Goal: Task Accomplishment & Management: Manage account settings

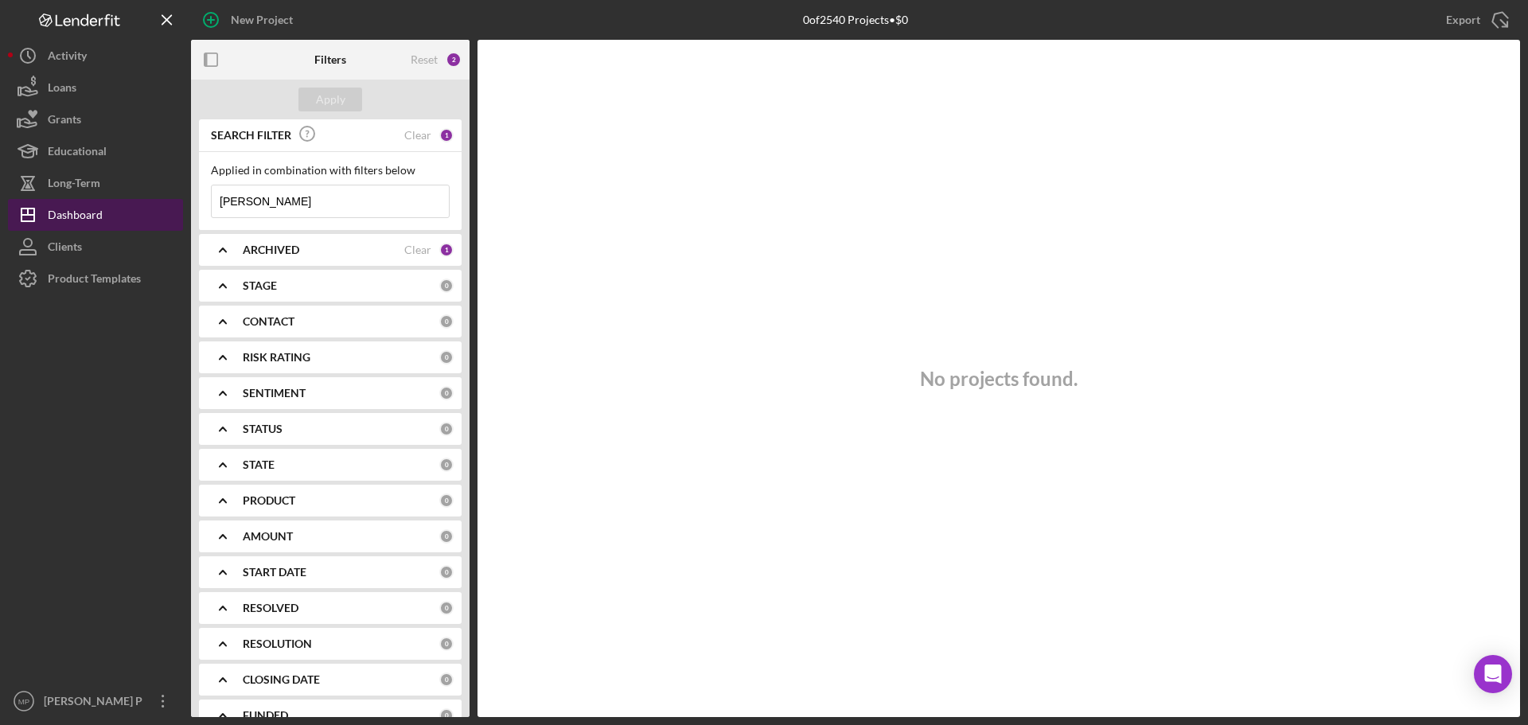
click at [71, 213] on div "Dashboard" at bounding box center [75, 217] width 55 height 36
drag, startPoint x: 260, startPoint y: 204, endPoint x: 207, endPoint y: 200, distance: 52.7
click at [207, 200] on div "Applied in combination with filters below [PERSON_NAME]/Menu Close" at bounding box center [330, 191] width 263 height 78
click at [263, 201] on input at bounding box center [330, 201] width 237 height 32
type input "vtoku"
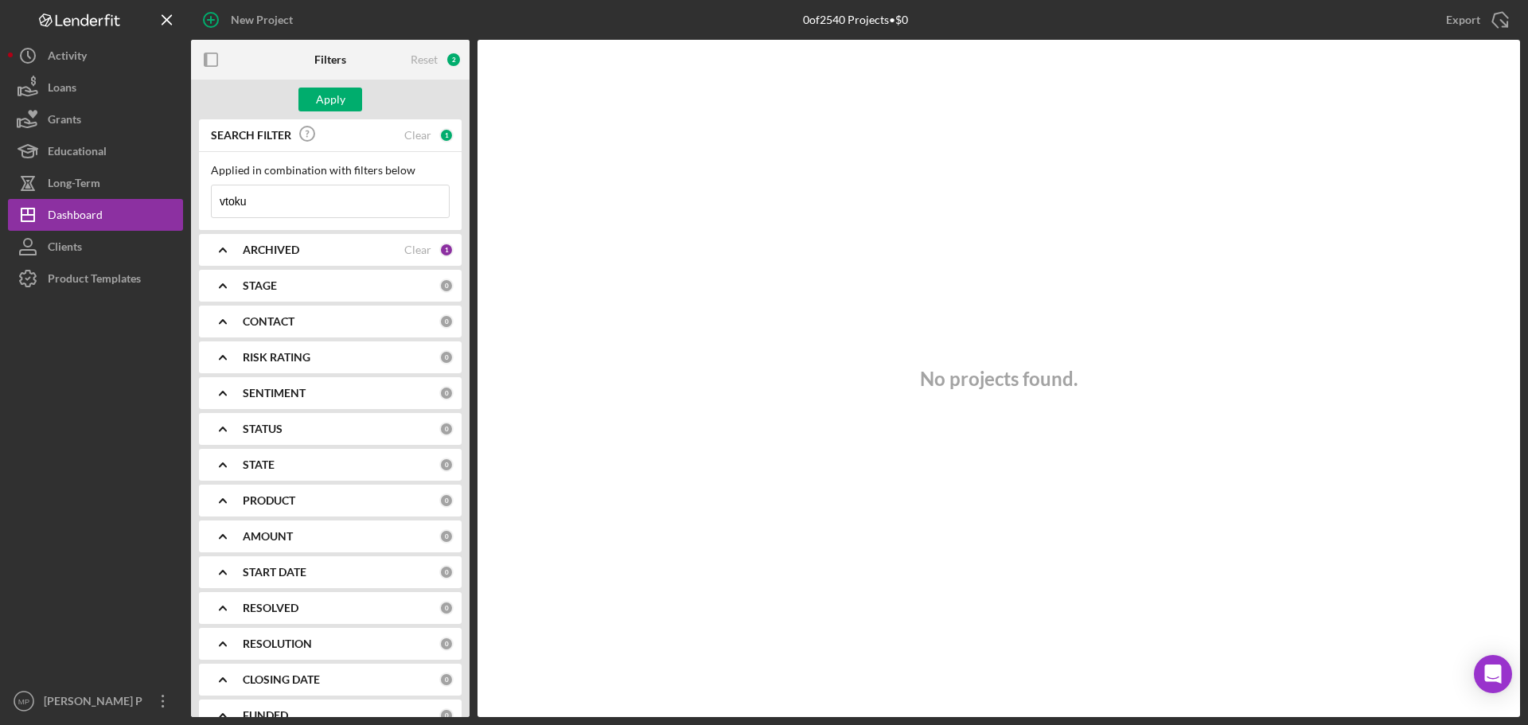
click at [271, 256] on b "ARCHIVED" at bounding box center [271, 250] width 57 height 13
click at [271, 255] on b "ARCHIVED" at bounding box center [271, 250] width 57 height 13
click at [328, 95] on div "Apply" at bounding box center [330, 100] width 29 height 24
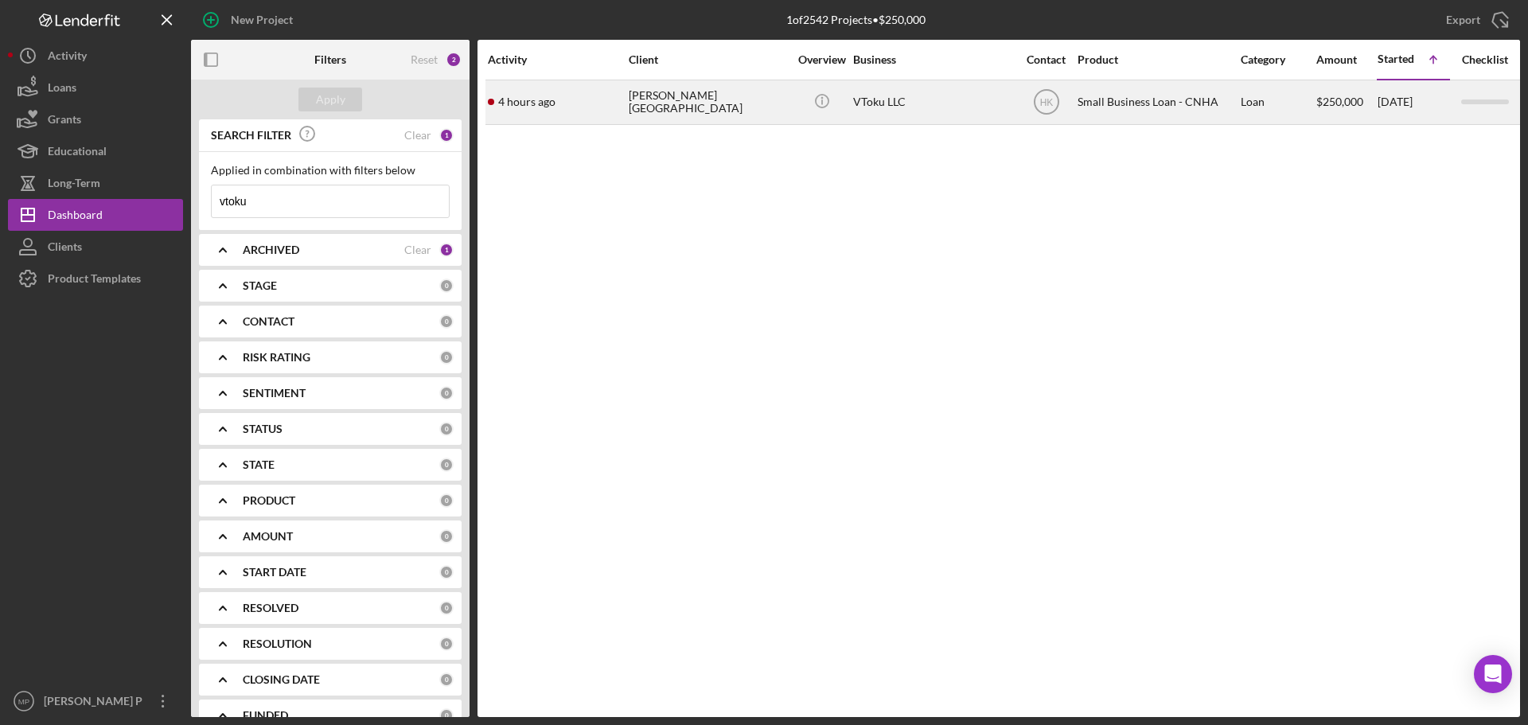
click at [724, 103] on div "[PERSON_NAME][GEOGRAPHIC_DATA]" at bounding box center [708, 102] width 159 height 42
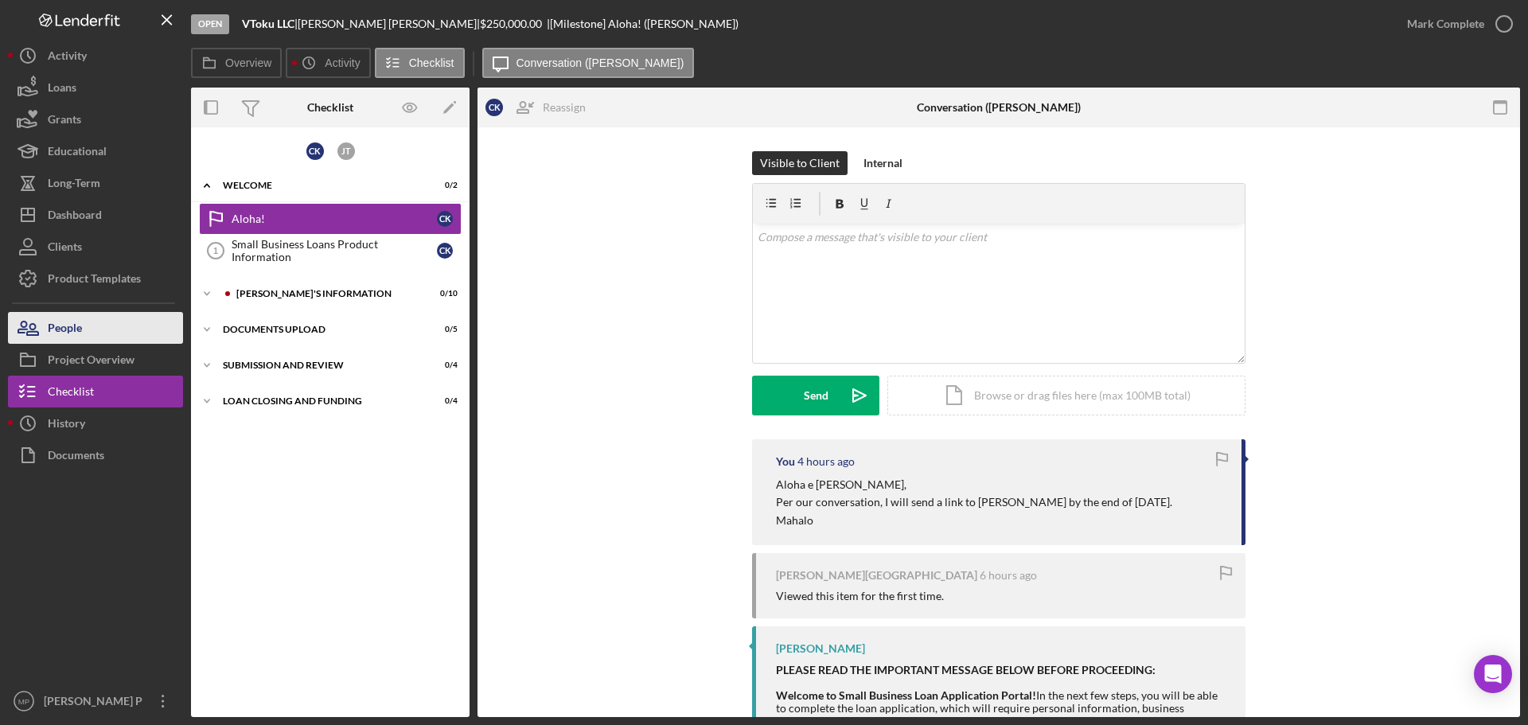
click at [83, 321] on button "People" at bounding box center [95, 328] width 175 height 32
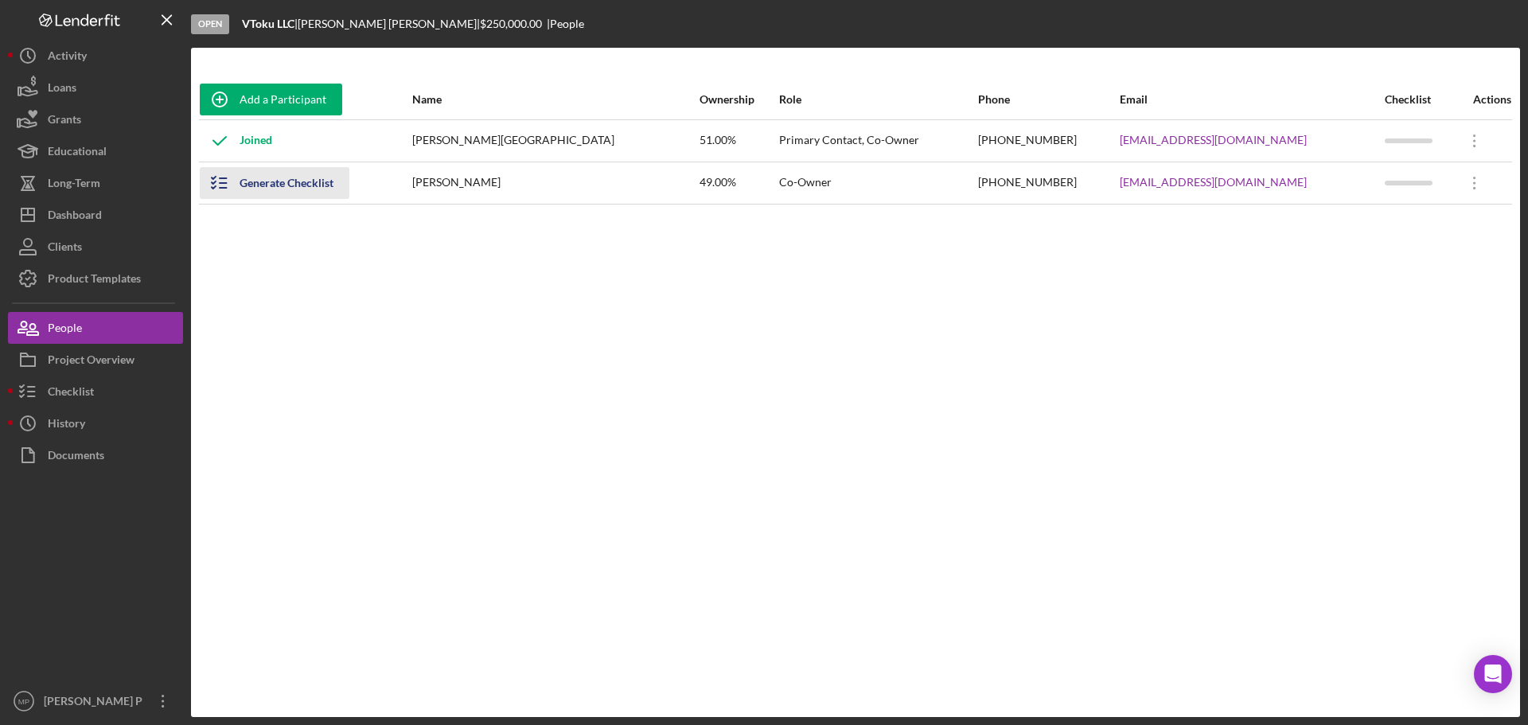
click at [310, 186] on div "Generate Checklist" at bounding box center [287, 183] width 94 height 32
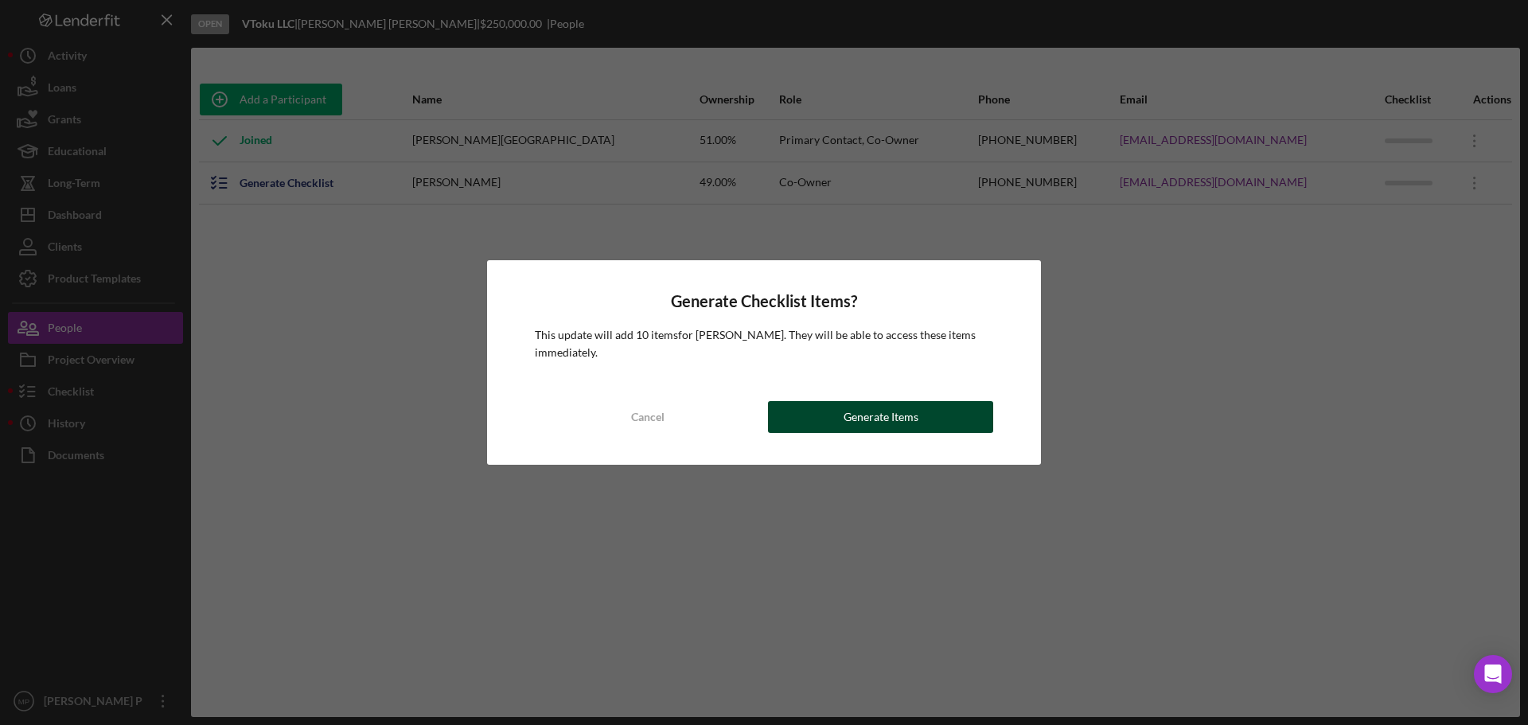
click at [860, 423] on div "Generate Items" at bounding box center [881, 417] width 75 height 32
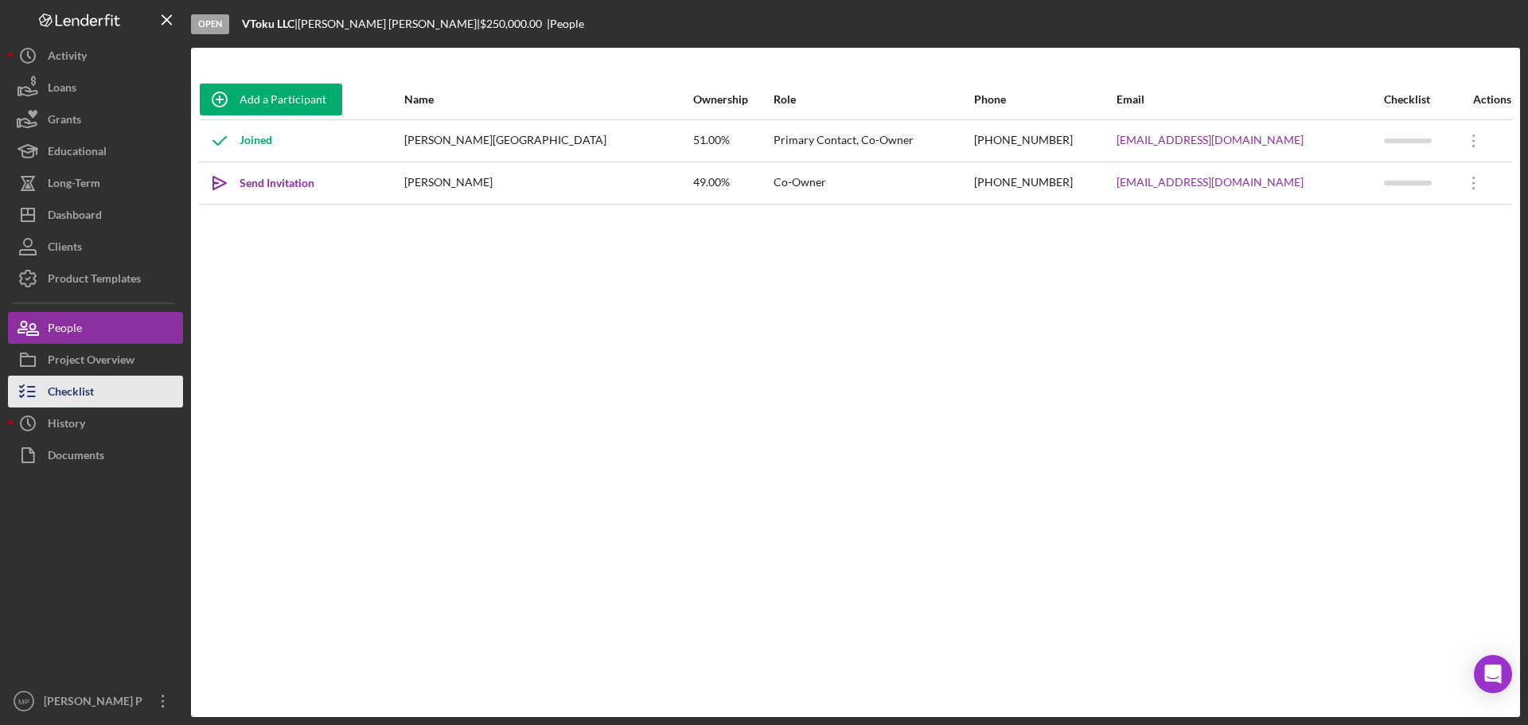
click at [84, 391] on div "Checklist" at bounding box center [71, 394] width 46 height 36
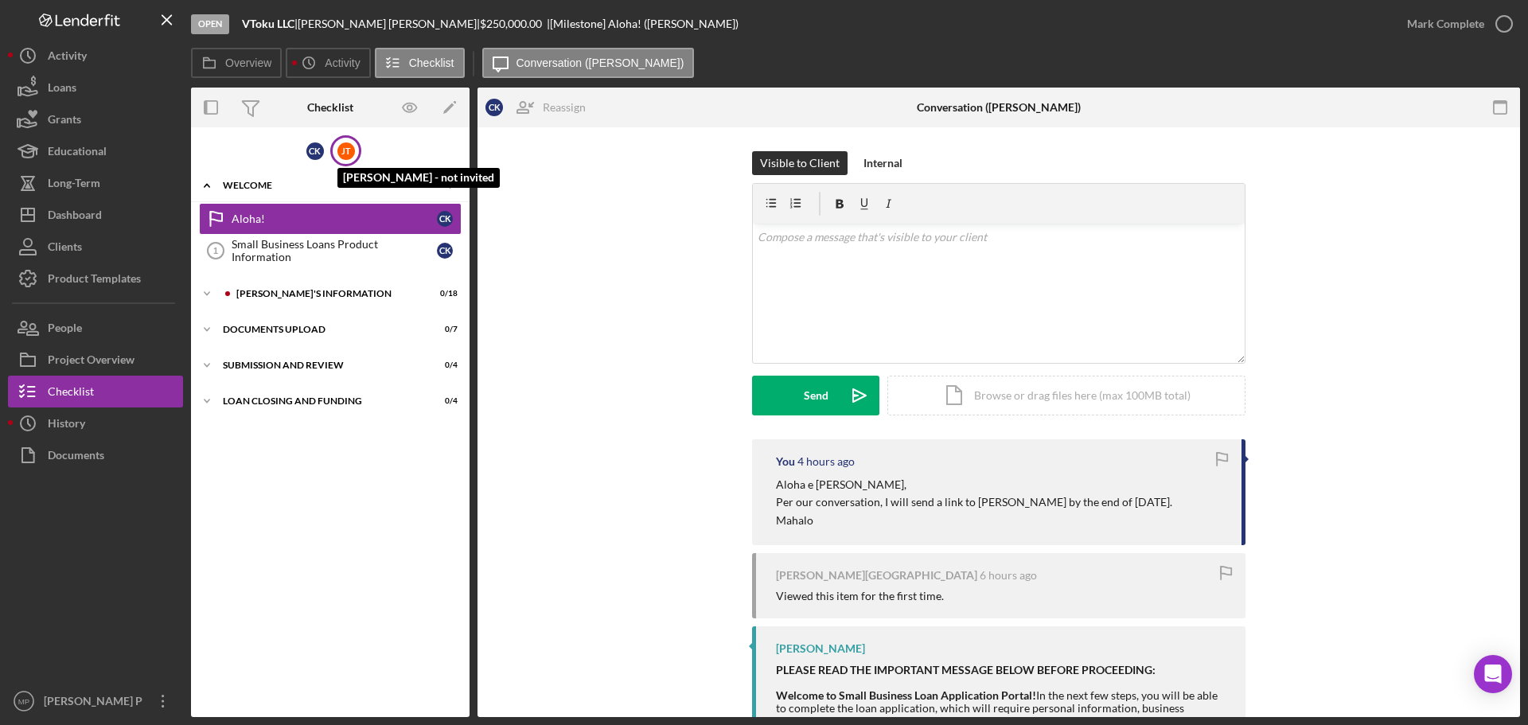
click at [347, 152] on div "[PERSON_NAME]" at bounding box center [347, 151] width 18 height 18
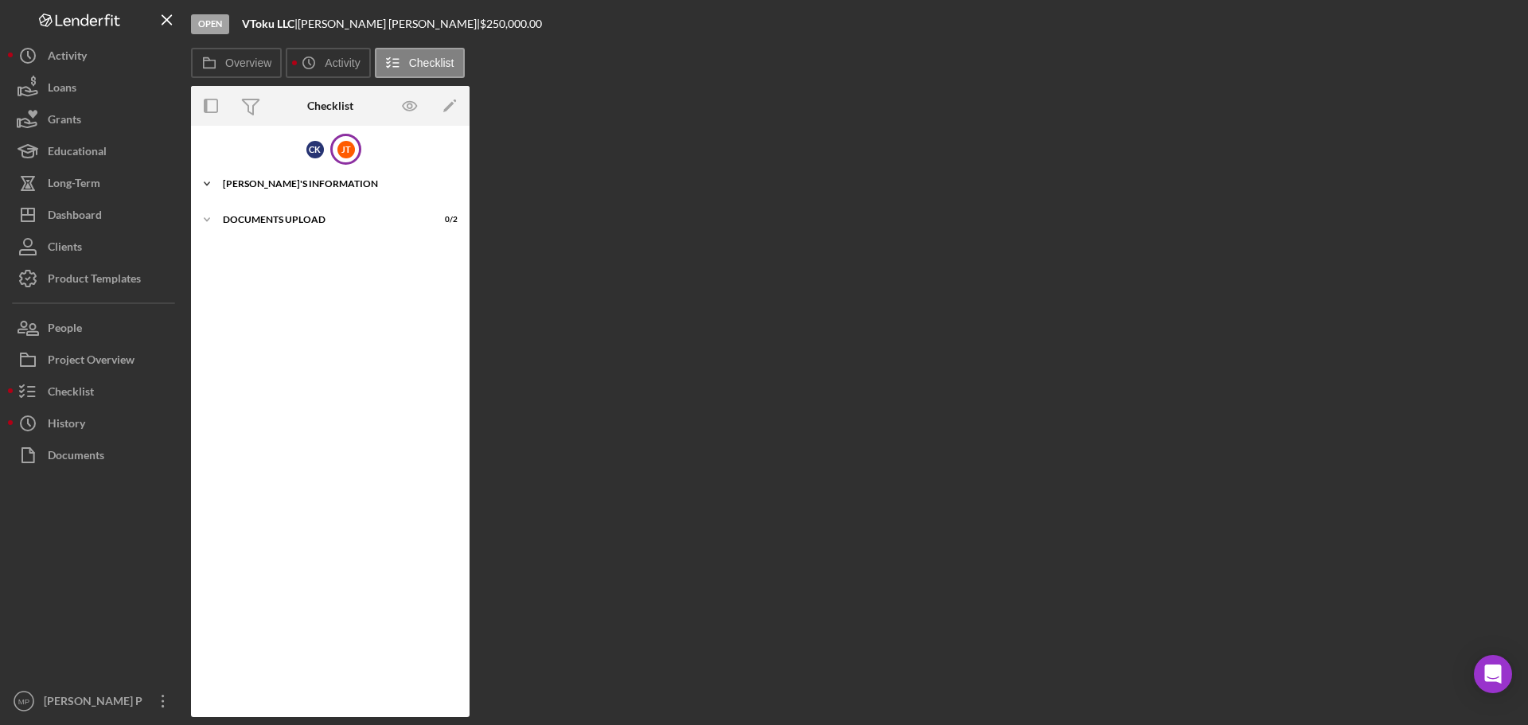
click at [228, 181] on div "[PERSON_NAME]'S INFORMATION" at bounding box center [336, 184] width 227 height 10
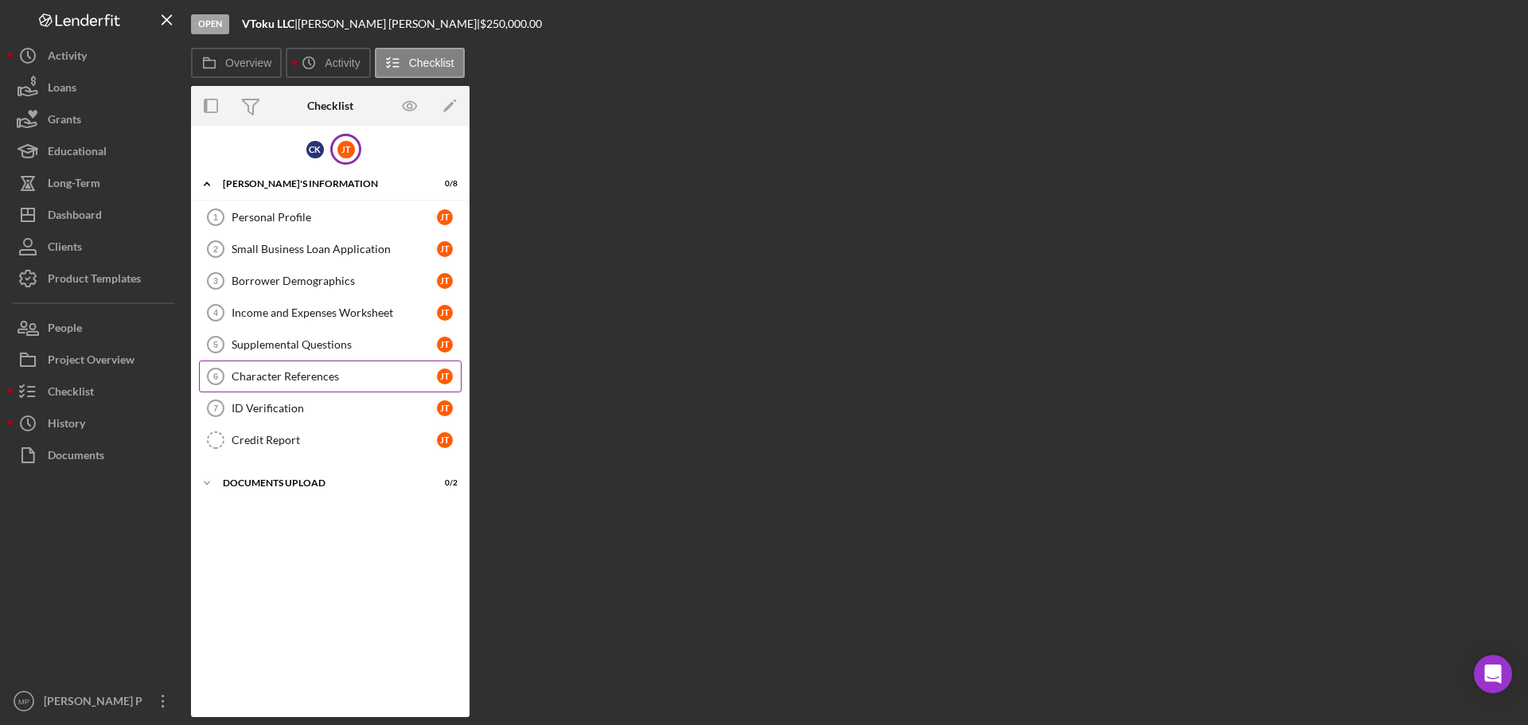
click at [329, 380] on div "Character References" at bounding box center [334, 376] width 205 height 13
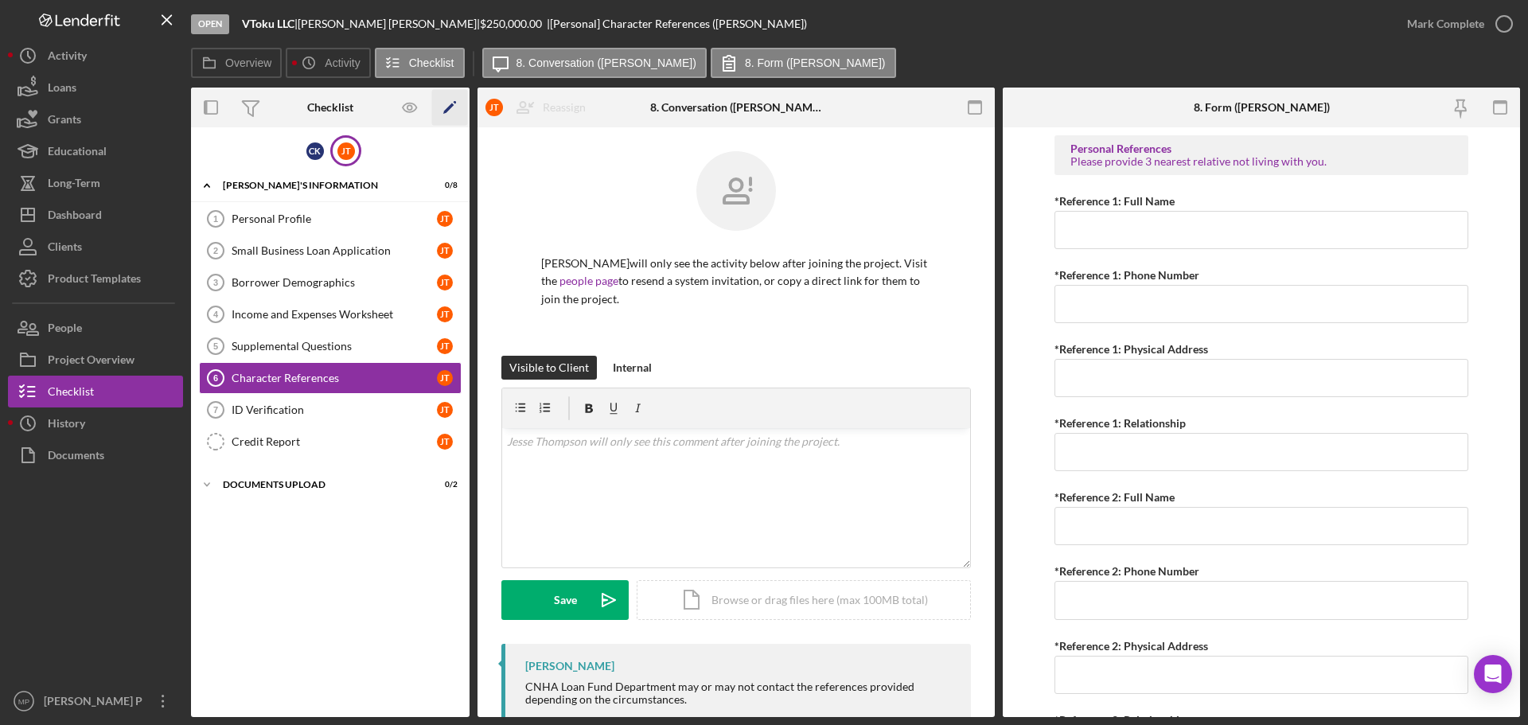
click at [448, 108] on polygon "button" at bounding box center [448, 108] width 11 height 11
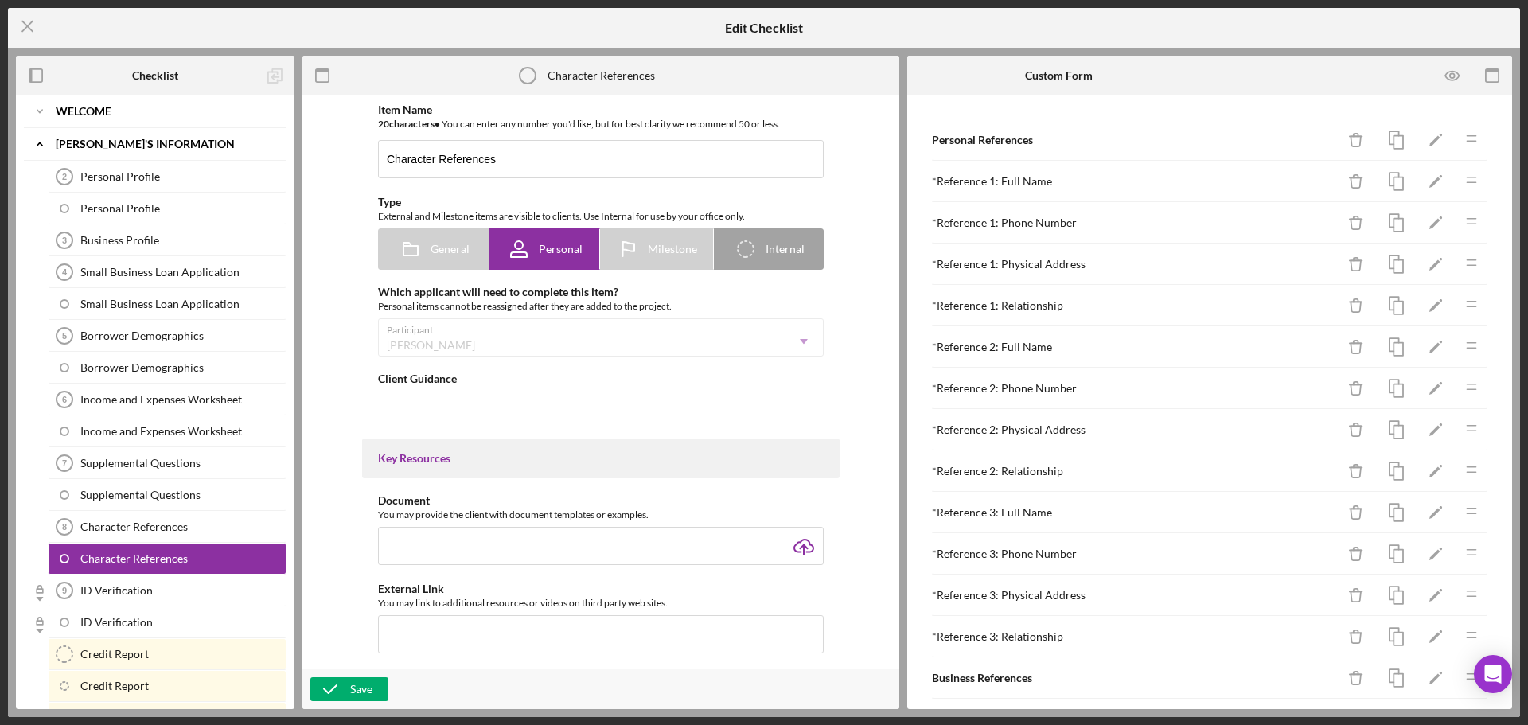
scroll to position [157, 0]
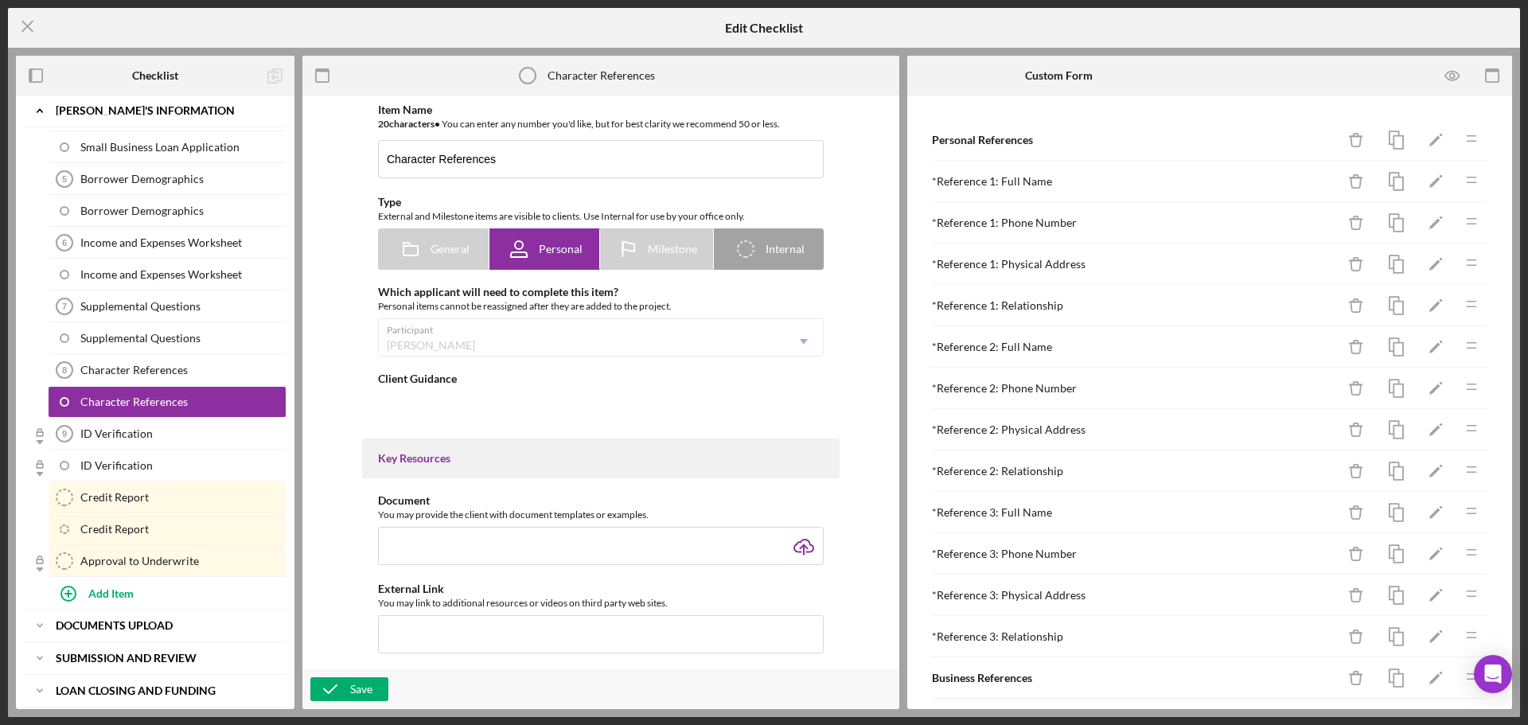
type textarea "<div>CNHA Loan Fund Department may or may not contact the references provided d…"
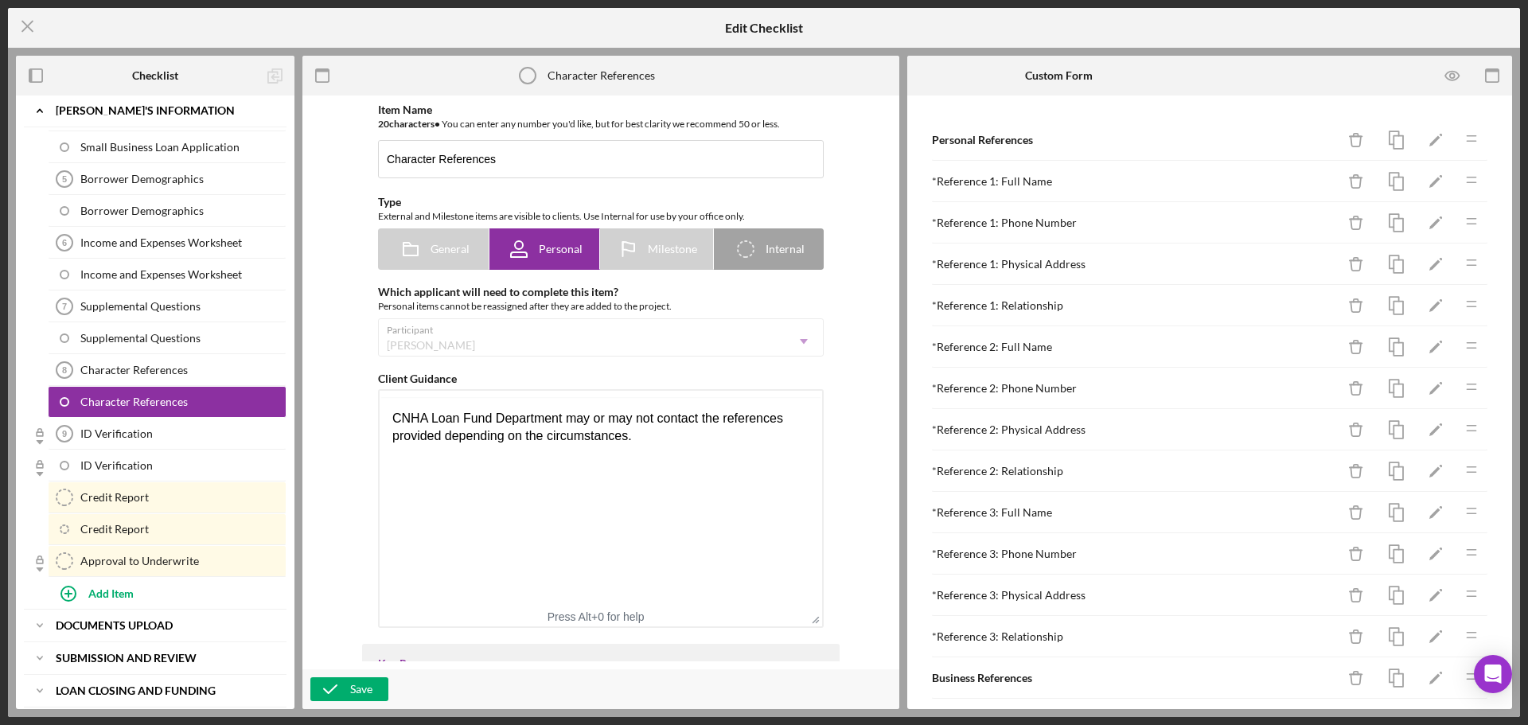
scroll to position [0, 0]
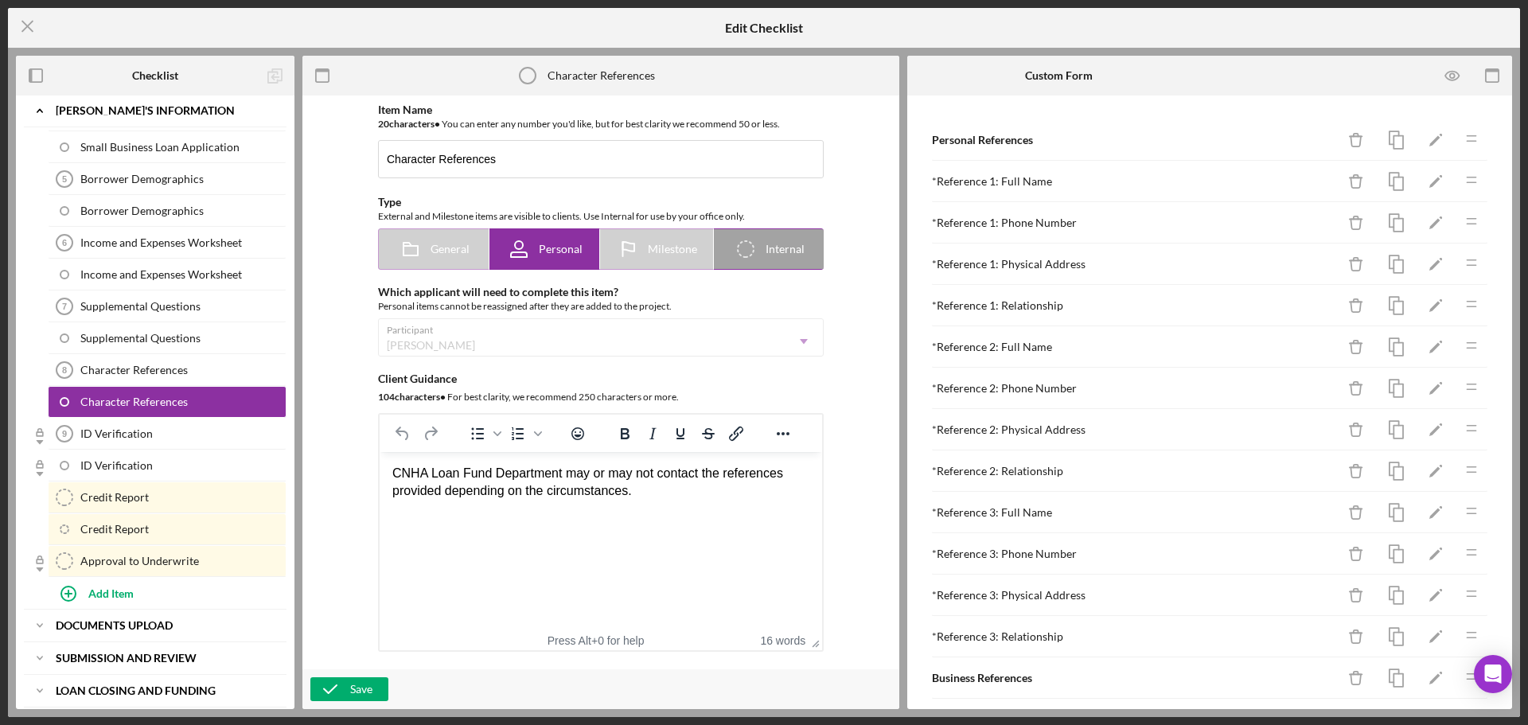
click at [774, 247] on span "Internal" at bounding box center [785, 249] width 39 height 13
radio input "false"
radio input "true"
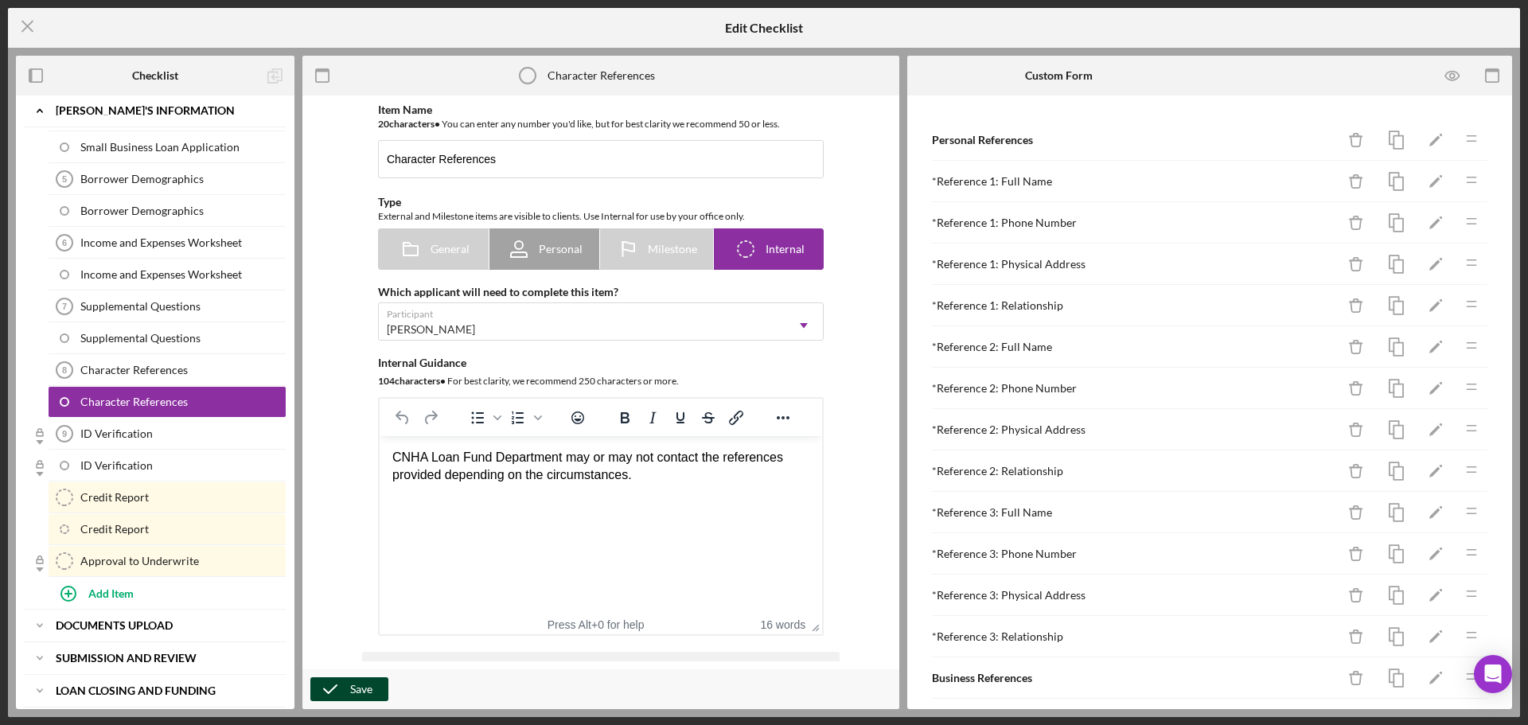
click at [373, 691] on button "Save" at bounding box center [349, 689] width 78 height 24
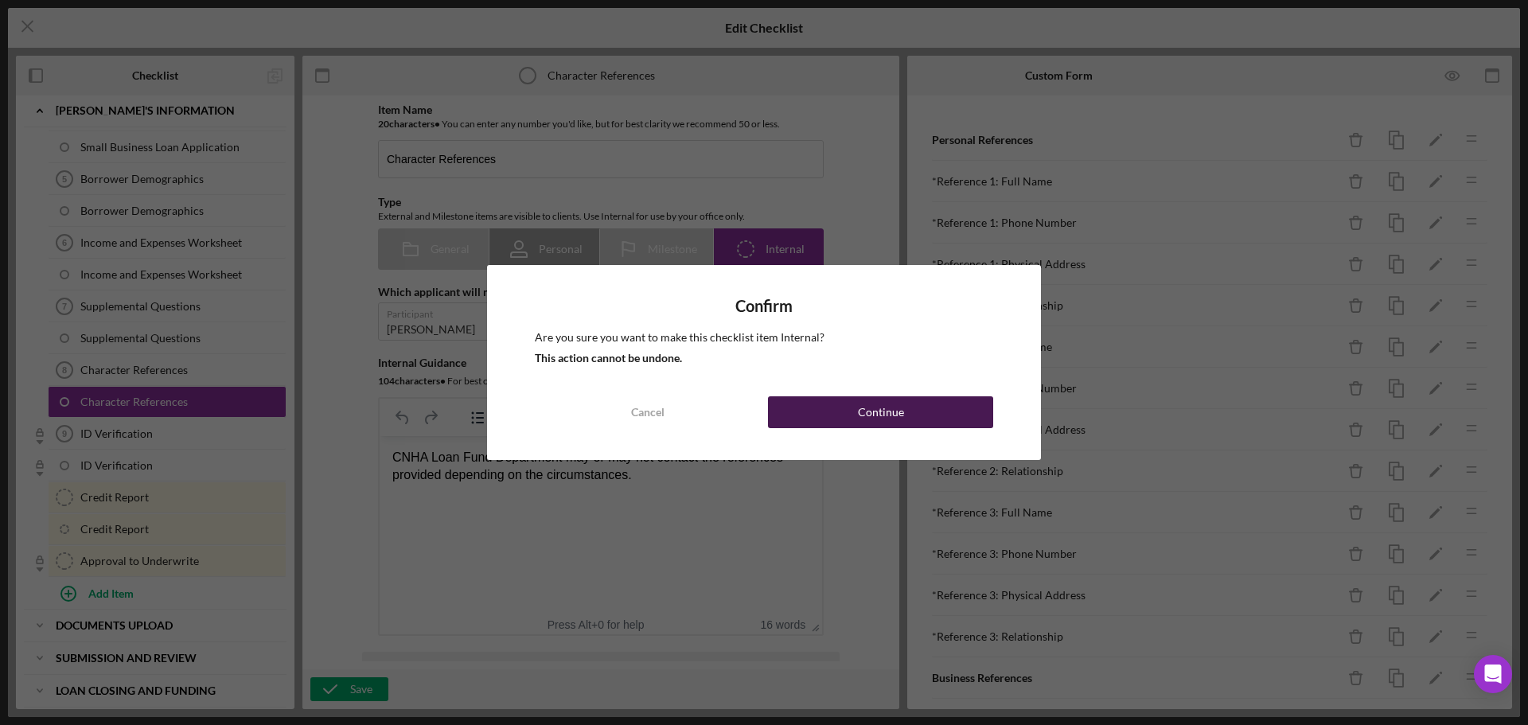
click at [883, 410] on div "Continue" at bounding box center [881, 412] width 46 height 32
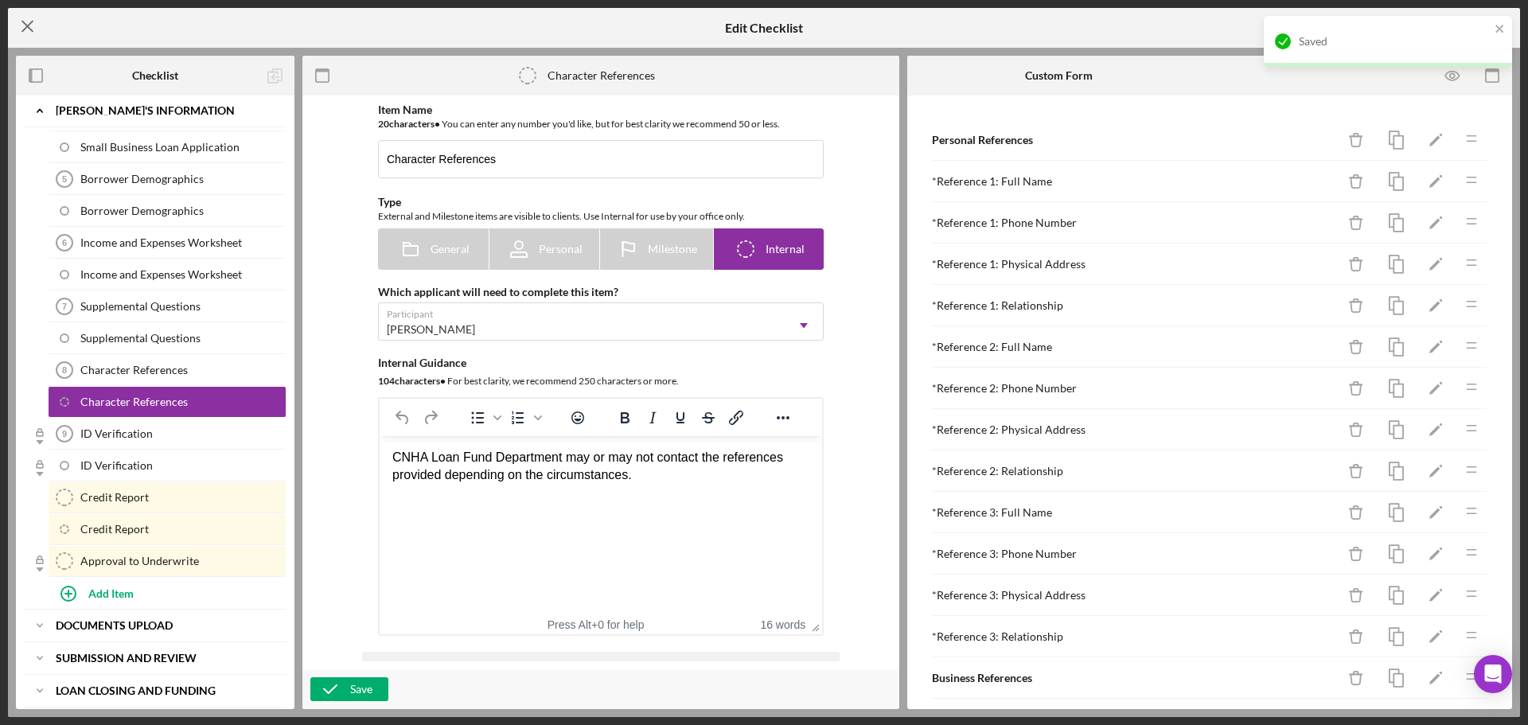
click at [22, 25] on icon "Icon/Menu Close" at bounding box center [28, 26] width 40 height 40
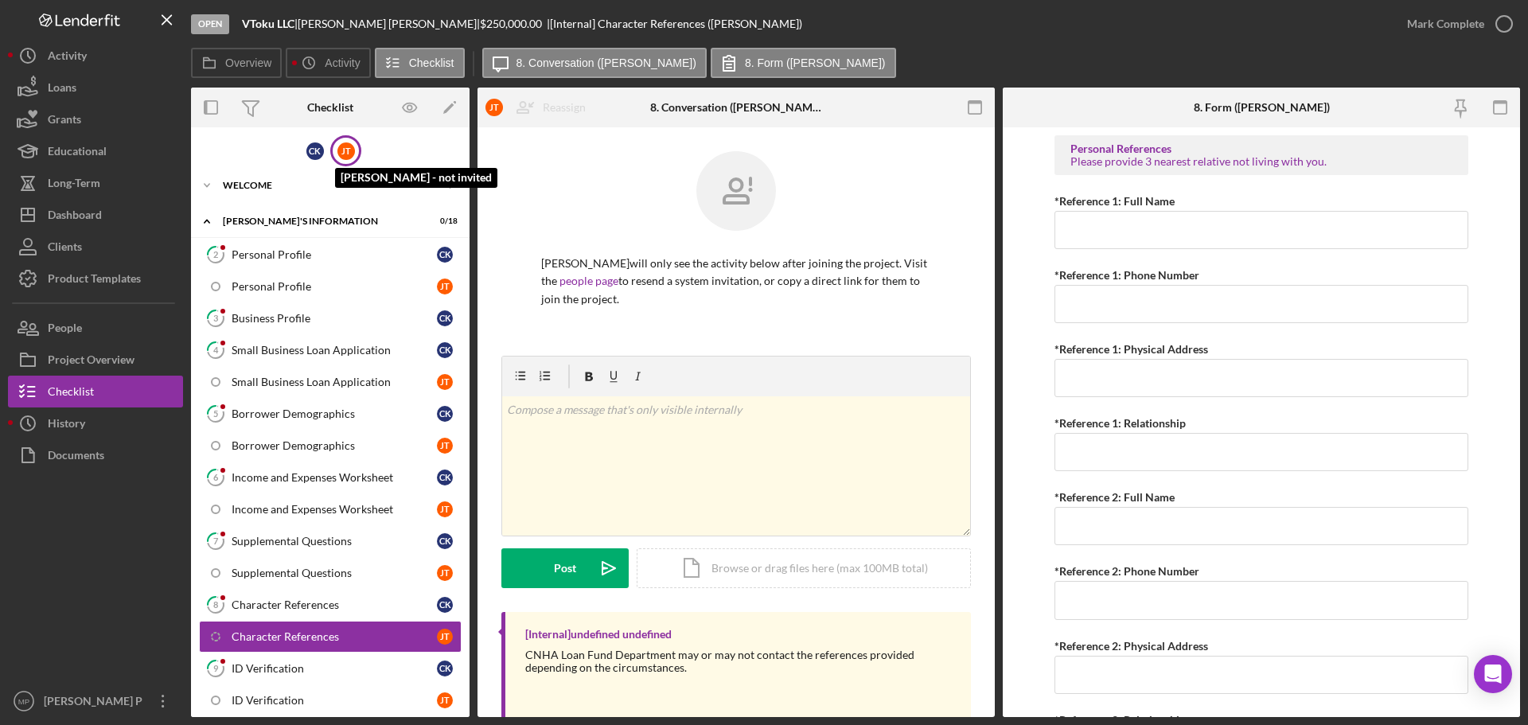
click at [343, 150] on div "[PERSON_NAME]" at bounding box center [347, 151] width 18 height 18
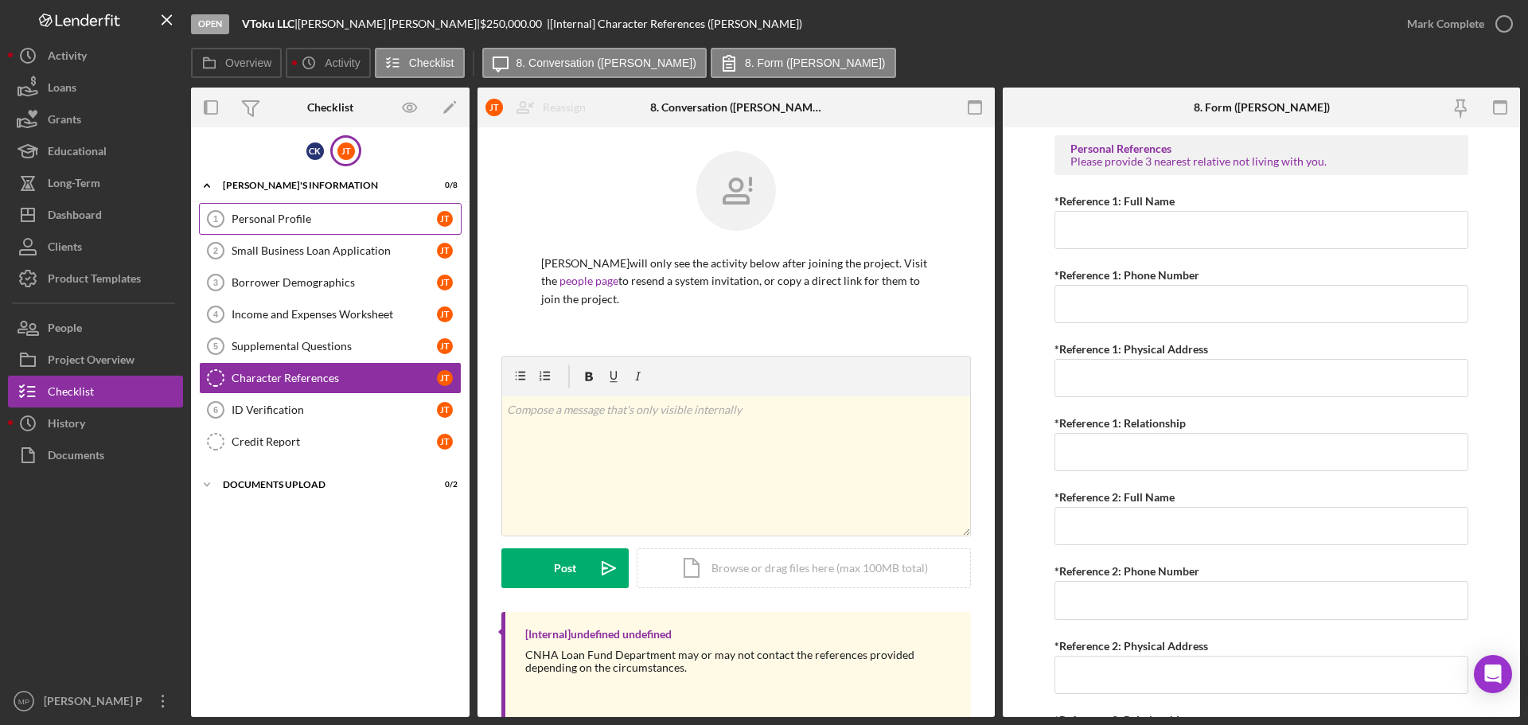
click at [313, 223] on div "Personal Profile" at bounding box center [334, 219] width 205 height 13
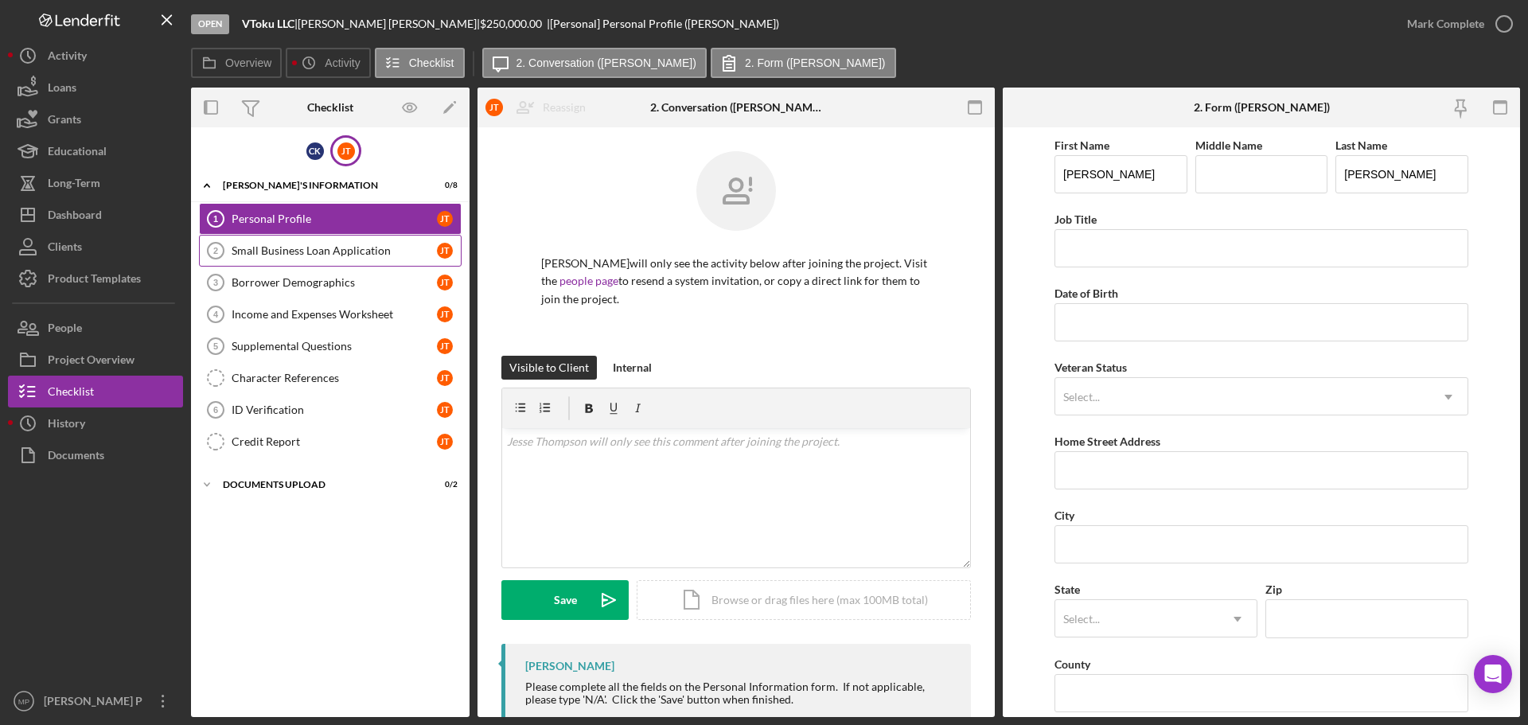
click at [325, 255] on div "Small Business Loan Application" at bounding box center [334, 250] width 205 height 13
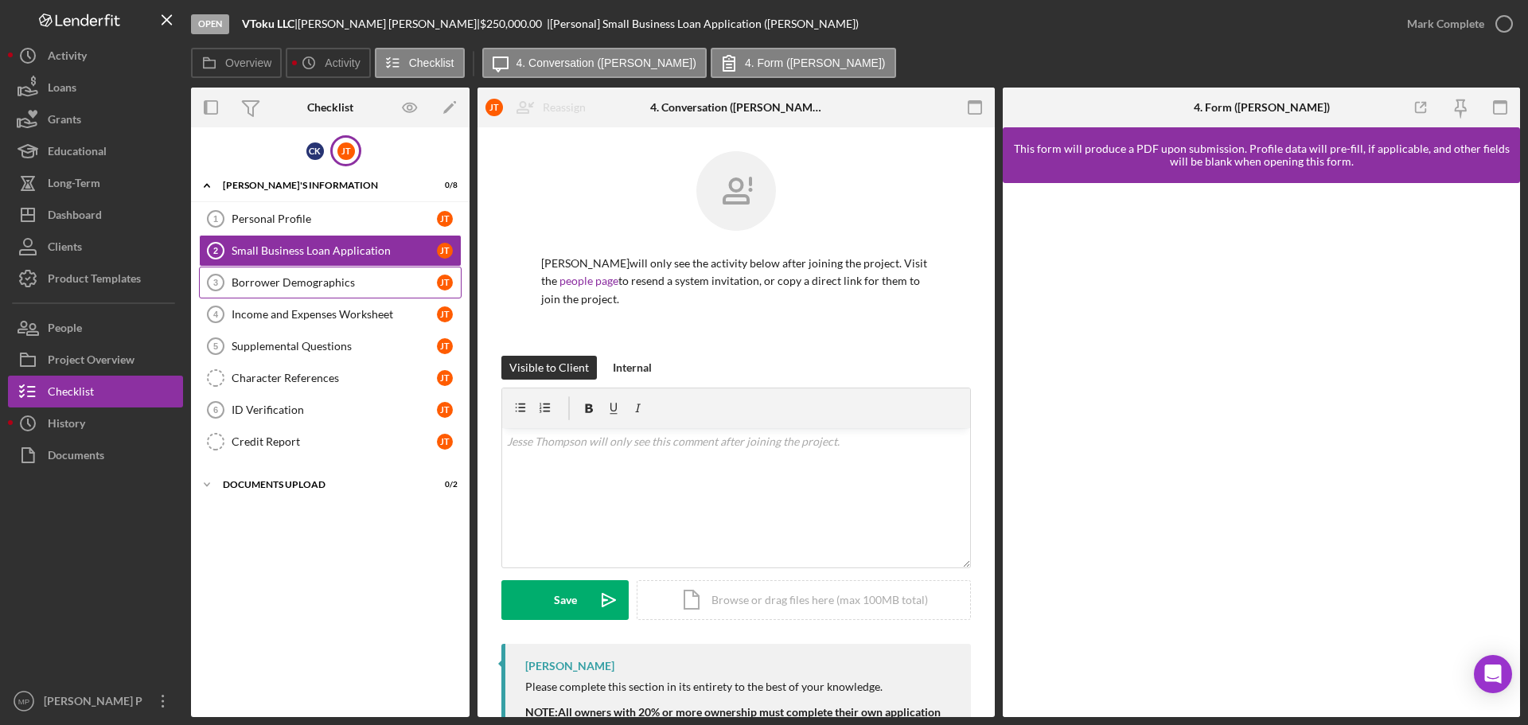
click at [326, 283] on div "Borrower Demographics" at bounding box center [334, 282] width 205 height 13
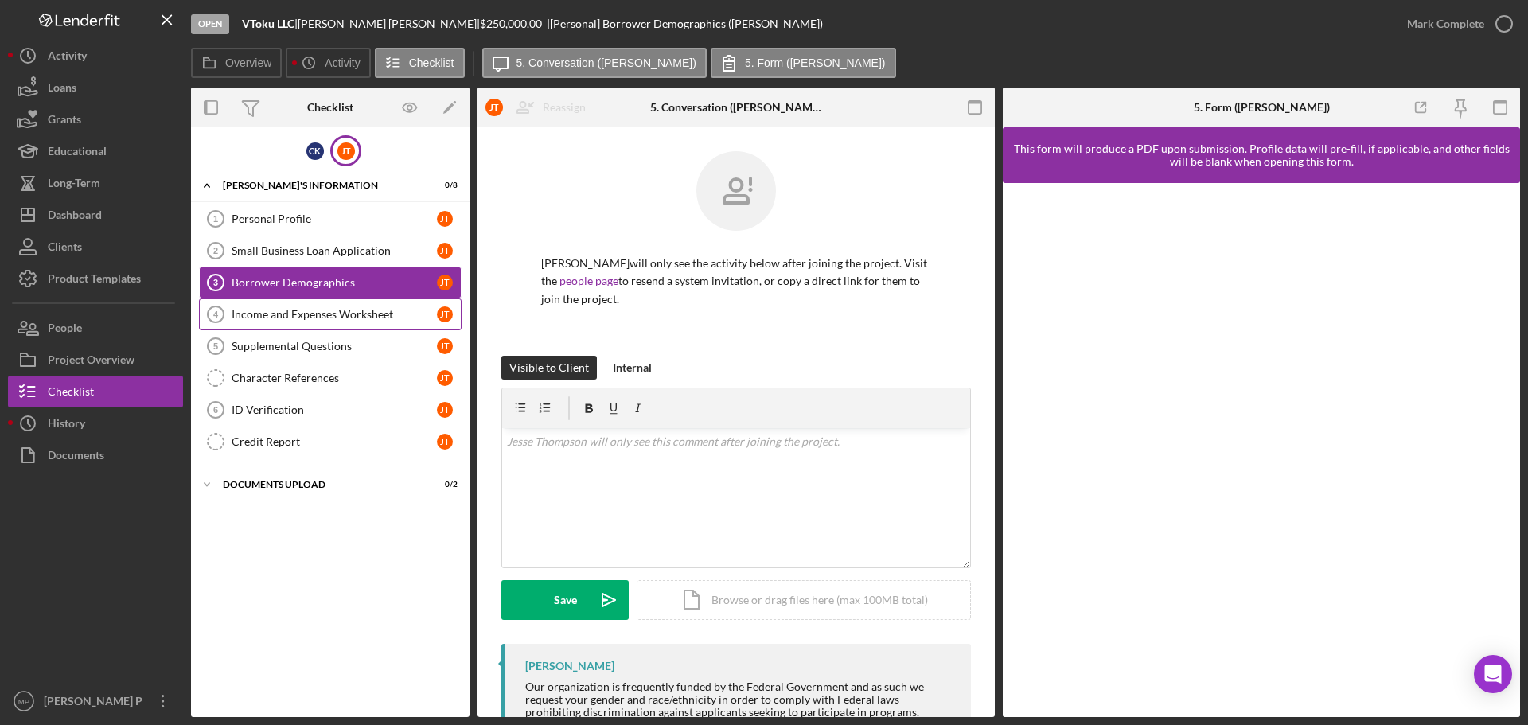
click at [359, 318] on div "Income and Expenses Worksheet" at bounding box center [334, 314] width 205 height 13
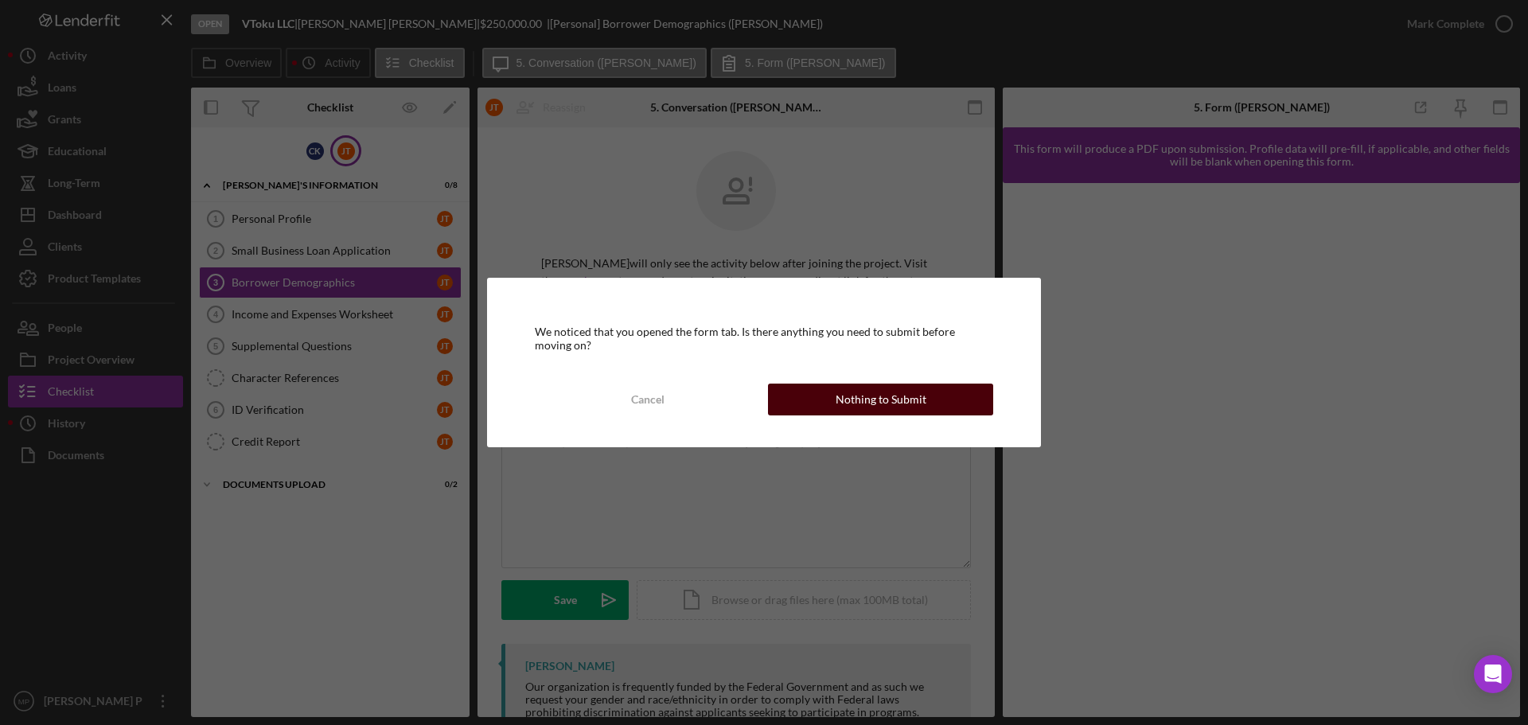
click at [818, 413] on button "Nothing to Submit" at bounding box center [880, 400] width 225 height 32
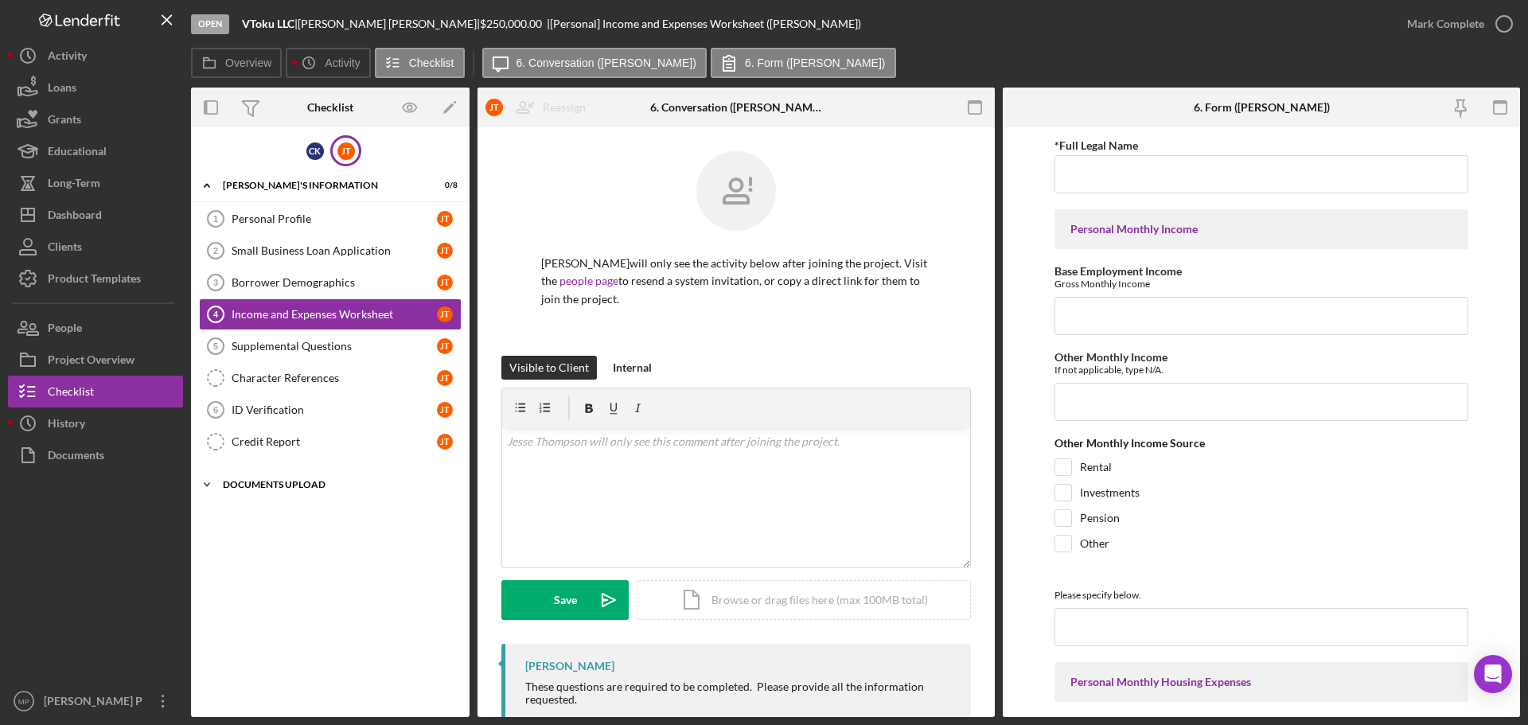
click at [328, 484] on div "DOCUMENTS UPLOAD" at bounding box center [336, 485] width 227 height 10
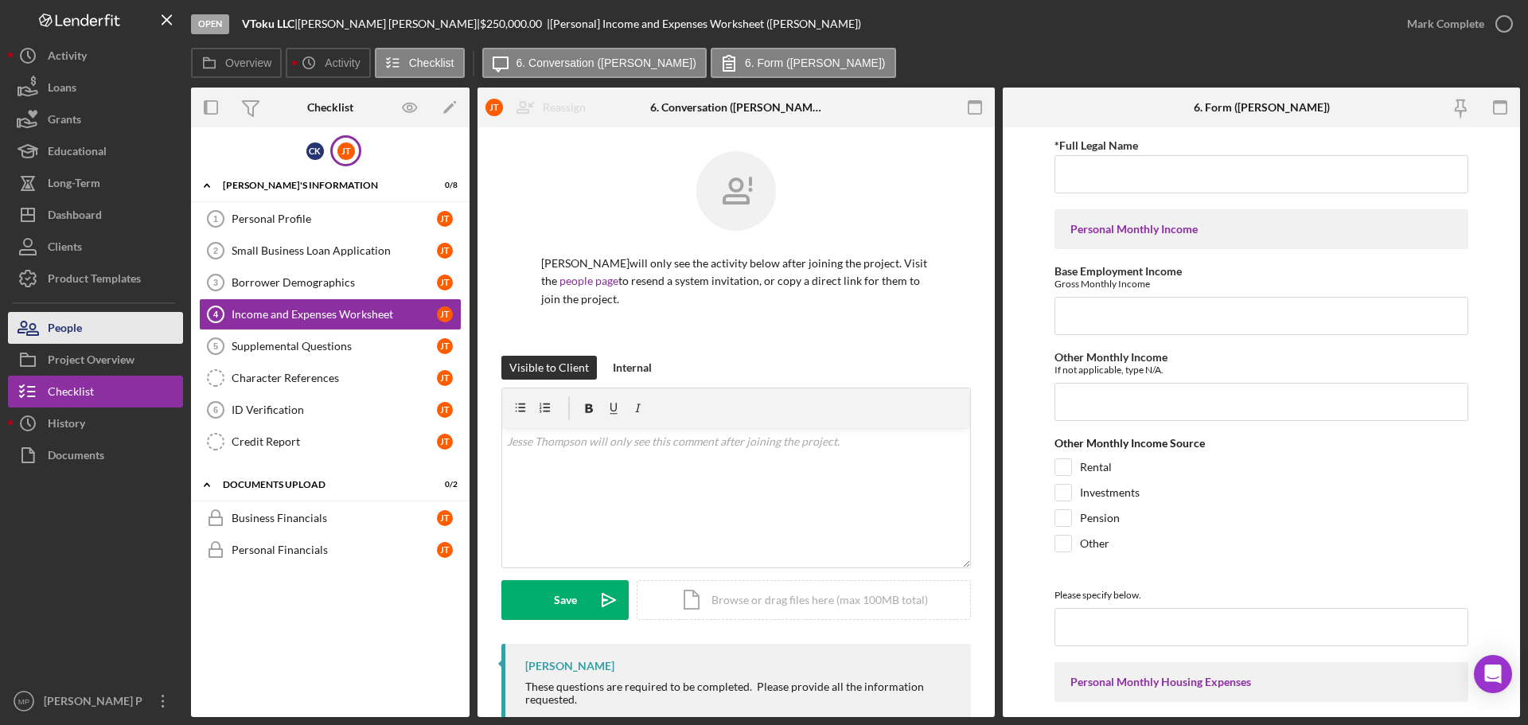
click at [127, 328] on button "People" at bounding box center [95, 328] width 175 height 32
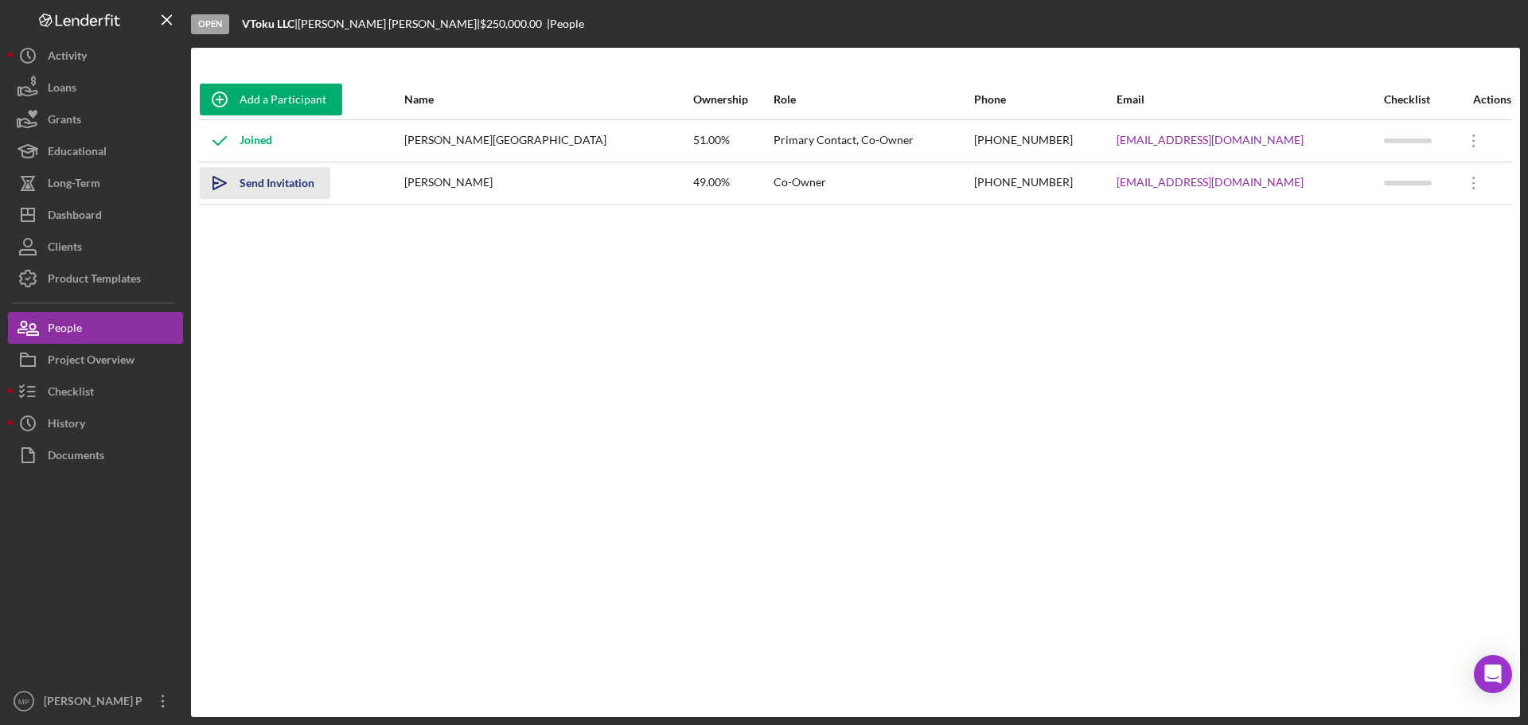
click at [298, 183] on div "Send Invitation" at bounding box center [277, 183] width 75 height 32
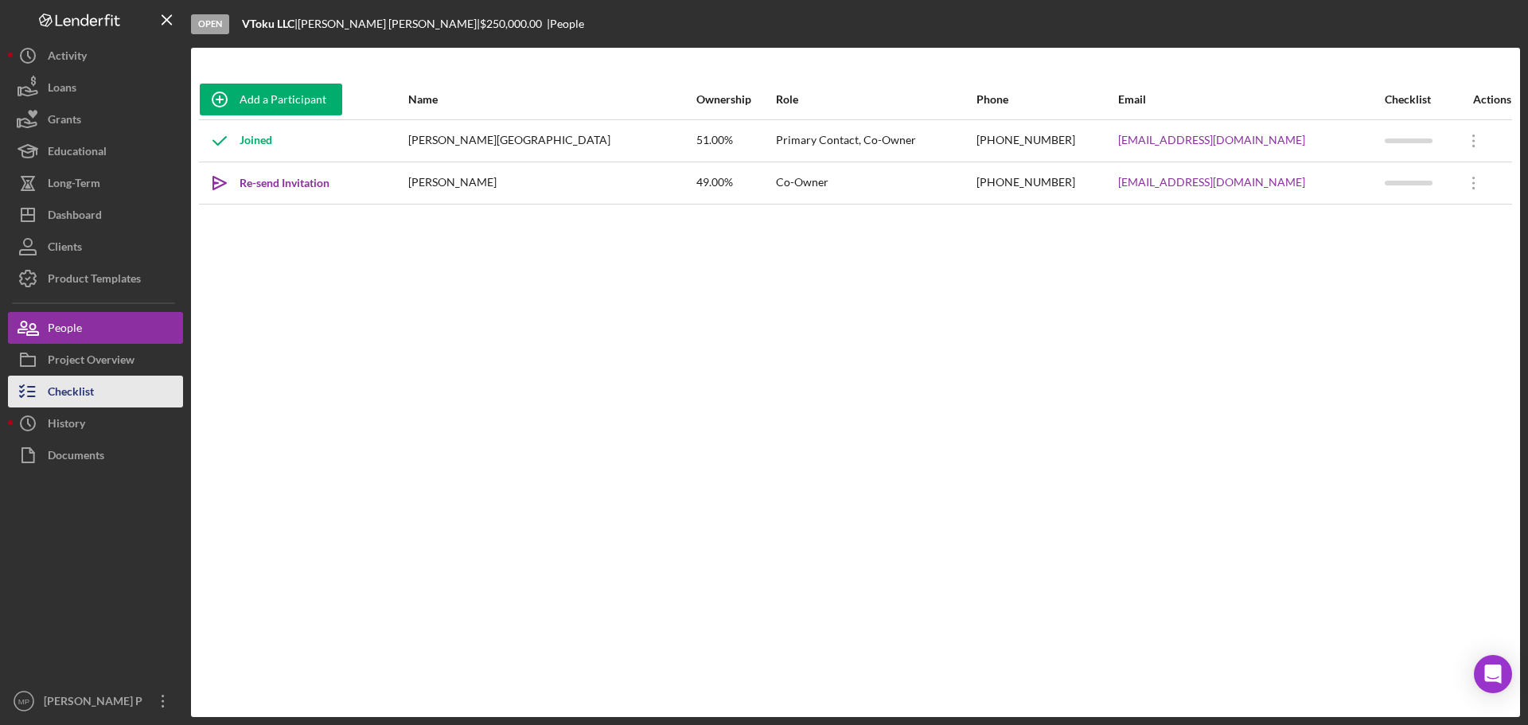
click at [92, 392] on div "Checklist" at bounding box center [71, 394] width 46 height 36
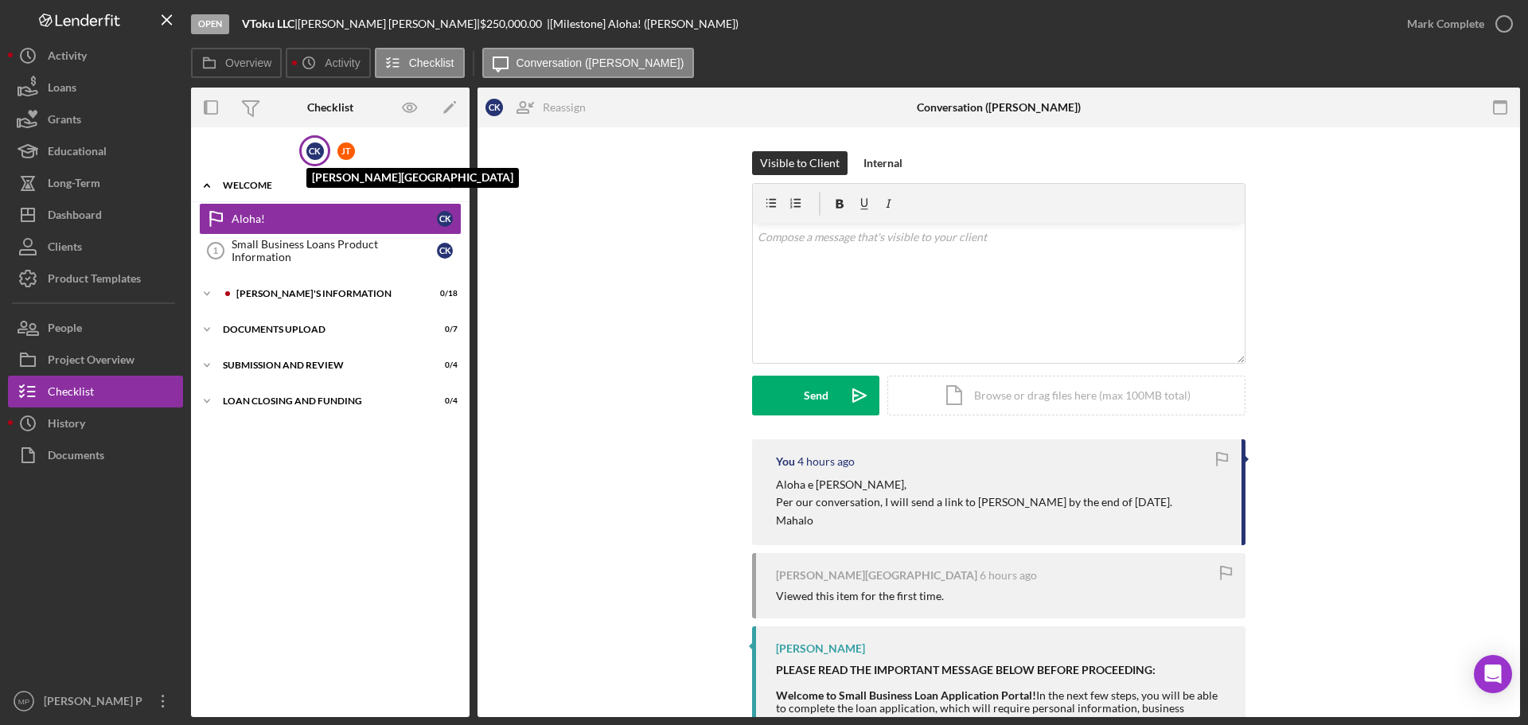
click at [316, 148] on div "C K" at bounding box center [315, 151] width 18 height 18
click at [862, 245] on p at bounding box center [999, 237] width 483 height 18
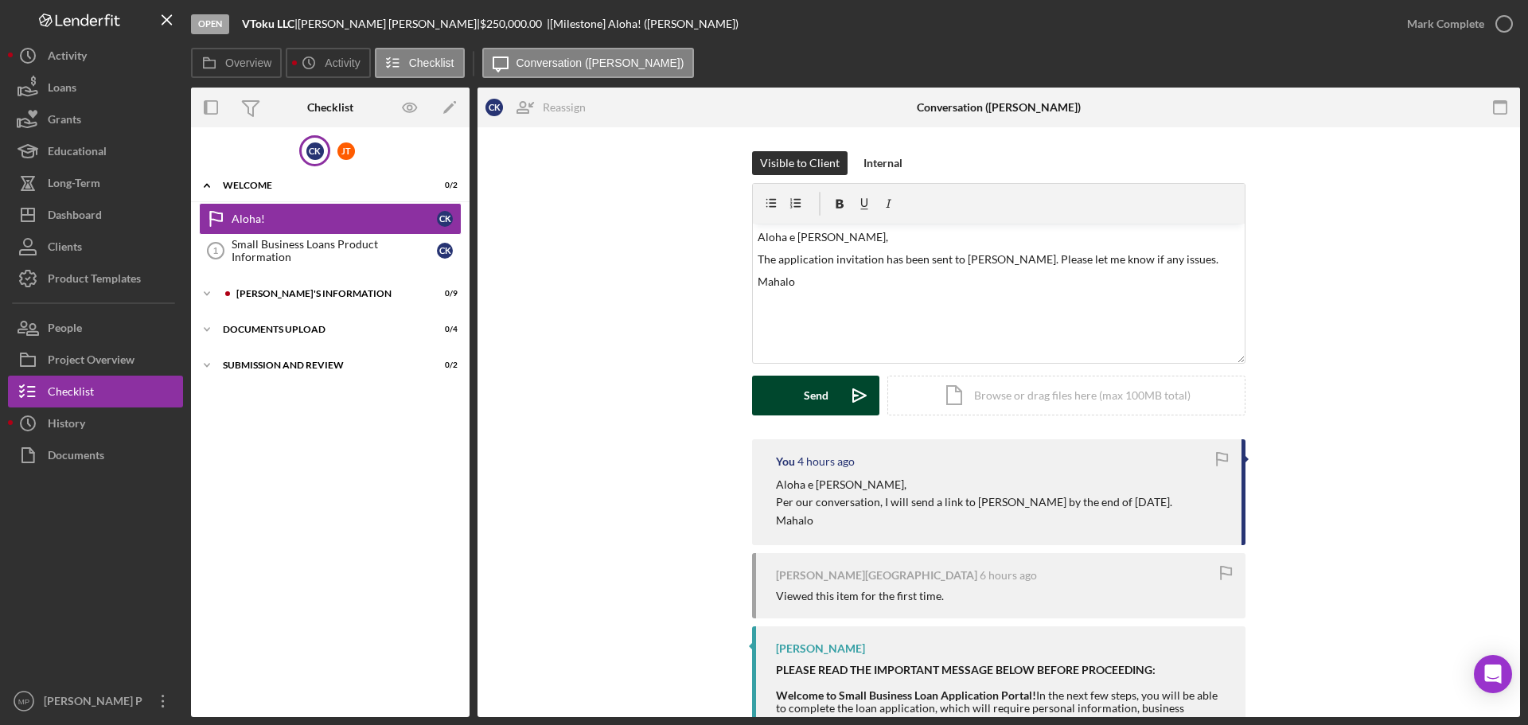
click at [816, 385] on div "Send" at bounding box center [816, 396] width 25 height 40
